Goal: Information Seeking & Learning: Learn about a topic

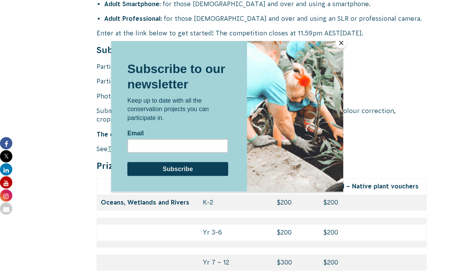
click at [340, 48] on button "Close" at bounding box center [341, 43] width 12 height 12
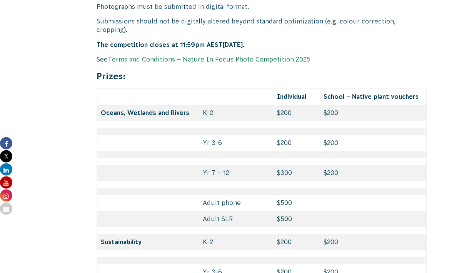
scroll to position [3260, 0]
click at [321, 135] on td "$200" at bounding box center [372, 143] width 106 height 16
click at [312, 135] on td "$200" at bounding box center [296, 143] width 47 height 16
click at [376, 135] on td "$200" at bounding box center [372, 143] width 106 height 16
click at [201, 135] on td "Yr 3-6" at bounding box center [236, 143] width 74 height 16
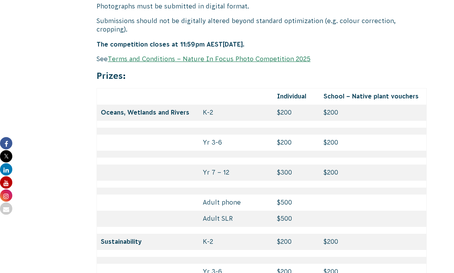
click at [250, 135] on td "Yr 3-6" at bounding box center [236, 143] width 74 height 16
click at [285, 135] on td "$200" at bounding box center [296, 143] width 47 height 16
click at [298, 151] on td at bounding box center [296, 154] width 47 height 7
click at [215, 135] on td "Yr 3-6" at bounding box center [236, 143] width 74 height 16
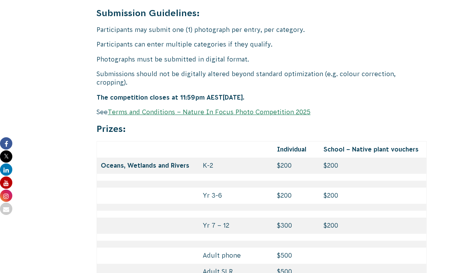
scroll to position [3206, 0]
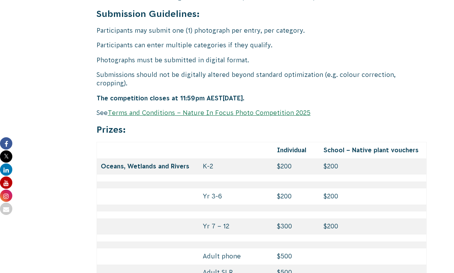
click at [274, 109] on link "Terms and Conditions – Nature In Focus Photo Competition 2025" at bounding box center [209, 112] width 203 height 7
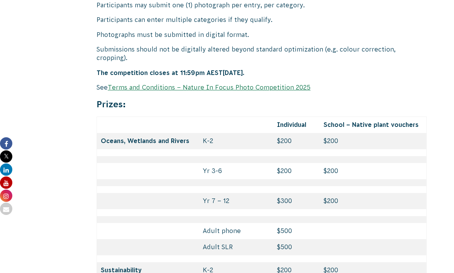
scroll to position [3231, 0]
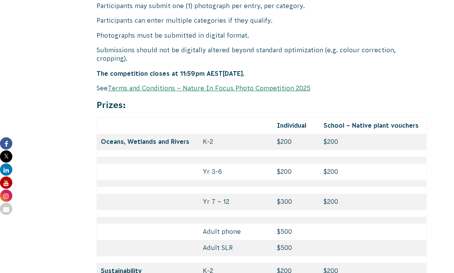
click at [219, 164] on td "Yr 3-6" at bounding box center [236, 172] width 74 height 16
click at [293, 164] on td "$200" at bounding box center [296, 172] width 47 height 16
click at [333, 164] on td "$200" at bounding box center [372, 172] width 106 height 16
click at [364, 164] on td "$200" at bounding box center [372, 172] width 106 height 16
click at [408, 164] on td "$200" at bounding box center [372, 172] width 106 height 16
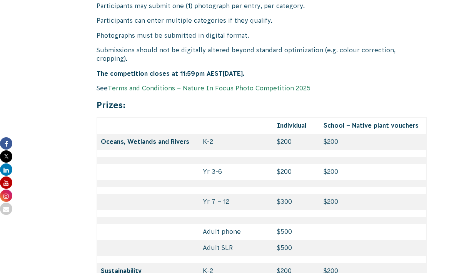
click at [113, 164] on td at bounding box center [148, 172] width 102 height 16
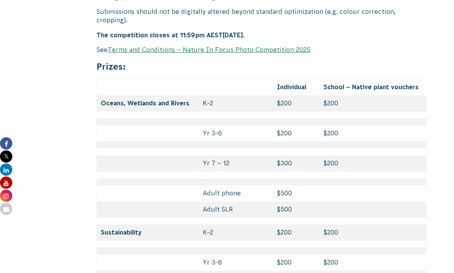
scroll to position [3269, 0]
click at [210, 126] on td "Yr 3-6" at bounding box center [236, 134] width 74 height 16
click at [270, 126] on td "Yr 3-6" at bounding box center [236, 134] width 74 height 16
click at [297, 126] on td "$200" at bounding box center [296, 134] width 47 height 16
click at [376, 119] on td at bounding box center [372, 122] width 106 height 7
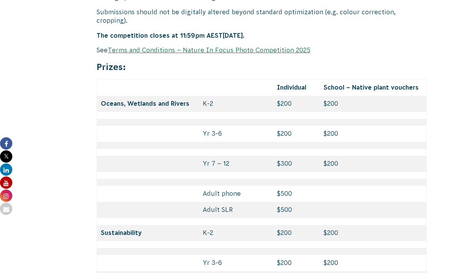
click at [139, 126] on td at bounding box center [148, 134] width 102 height 16
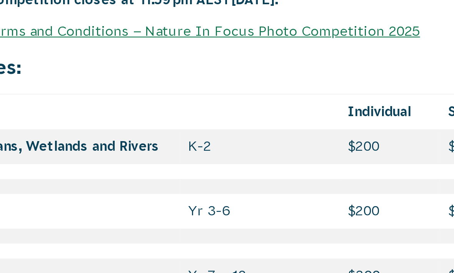
click at [199, 126] on td "Yr 3-6" at bounding box center [236, 134] width 74 height 16
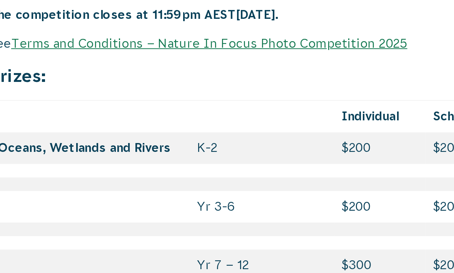
scroll to position [3158, 0]
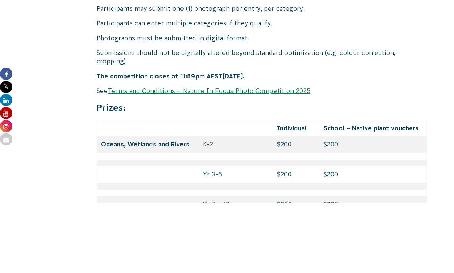
click at [285, 236] on td "$200" at bounding box center [296, 244] width 47 height 16
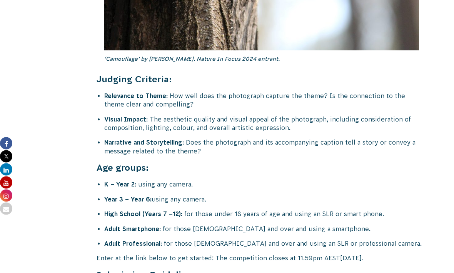
scroll to position [2945, 0]
click at [195, 195] on li "Year 3 – Year 6: using any camera." at bounding box center [265, 199] width 322 height 8
click at [140, 196] on strong "Year 3 – Year 6:" at bounding box center [127, 199] width 47 height 7
click at [117, 196] on strong "Year 3 – Year 6:" at bounding box center [127, 199] width 47 height 7
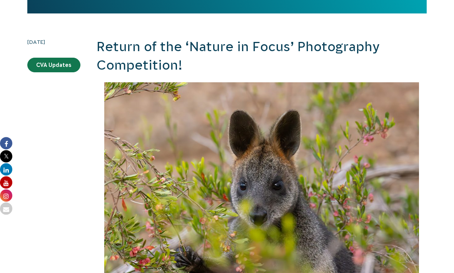
scroll to position [154, 0]
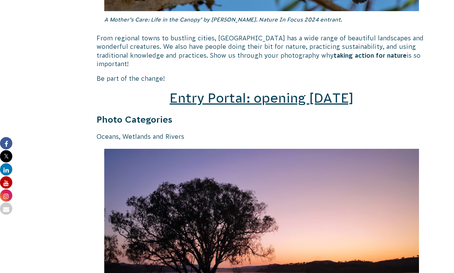
click at [331, 91] on span "Entry Portal: opening [DATE]" at bounding box center [262, 98] width 184 height 15
